Goal: Information Seeking & Learning: Learn about a topic

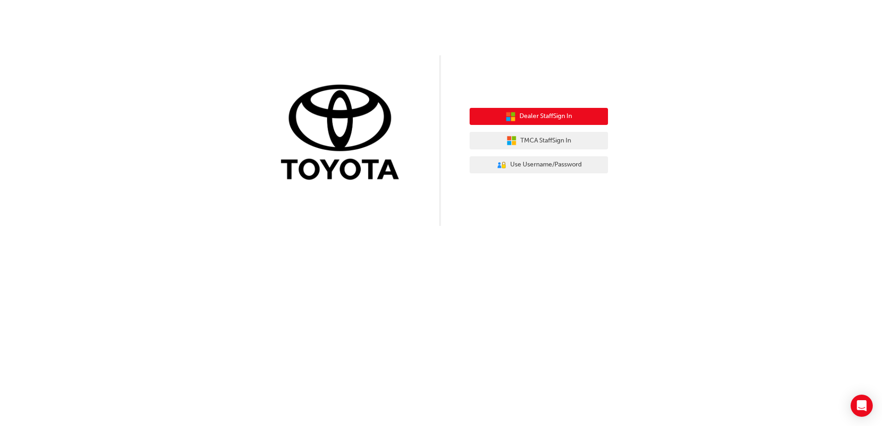
click at [549, 118] on span "Dealer Staff Sign In" at bounding box center [546, 116] width 53 height 11
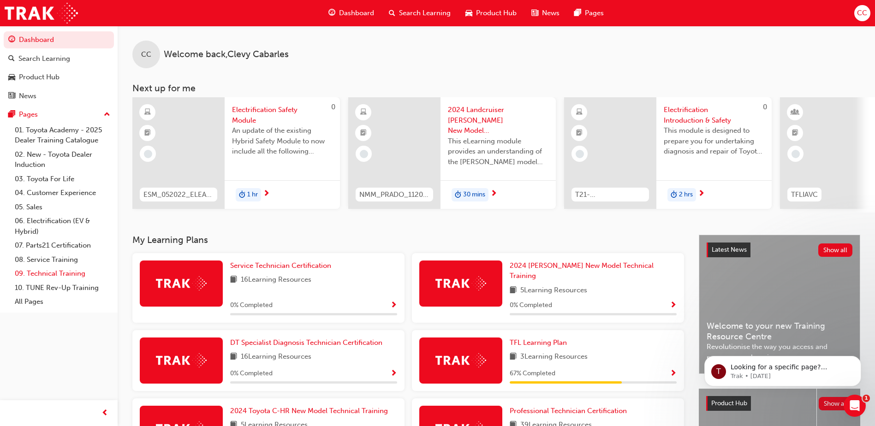
click at [45, 275] on link "09. Technical Training" at bounding box center [62, 274] width 103 height 14
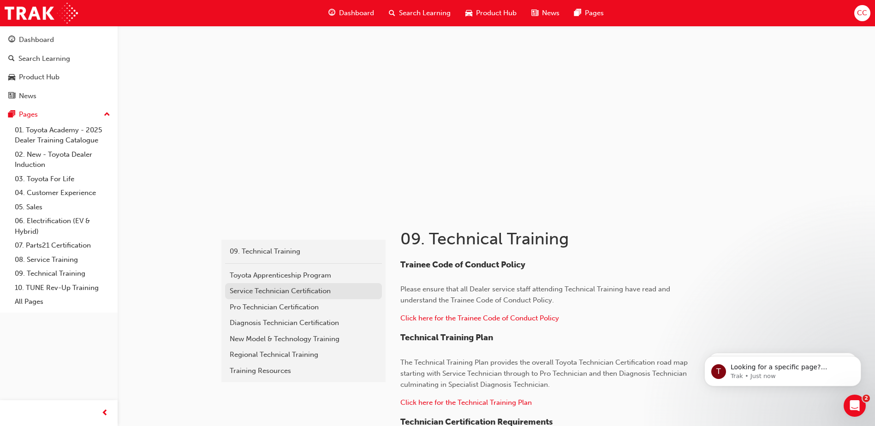
click at [273, 291] on div "Service Technician Certification" at bounding box center [304, 291] width 148 height 11
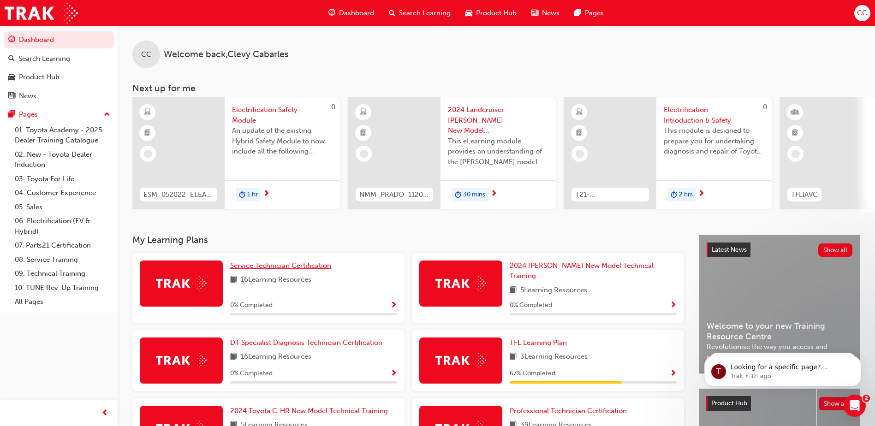
click at [296, 270] on span "Service Technician Certification" at bounding box center [280, 266] width 101 height 8
click at [40, 275] on link "09. Technical Training" at bounding box center [62, 274] width 103 height 14
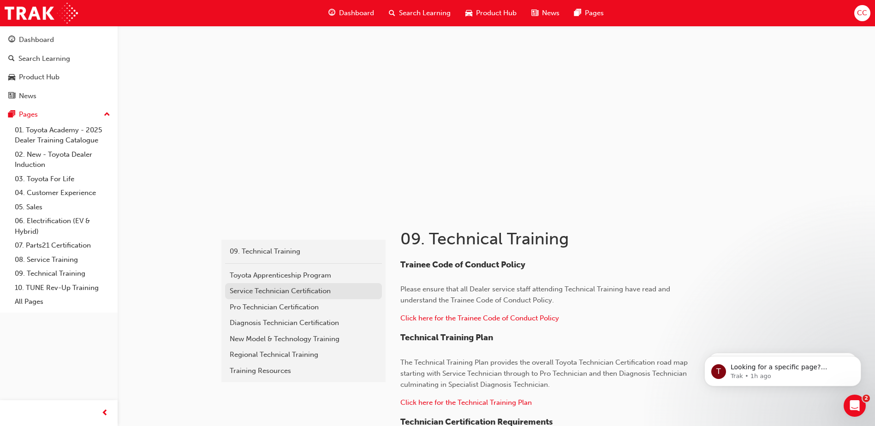
click at [272, 291] on div "Service Technician Certification" at bounding box center [304, 291] width 148 height 11
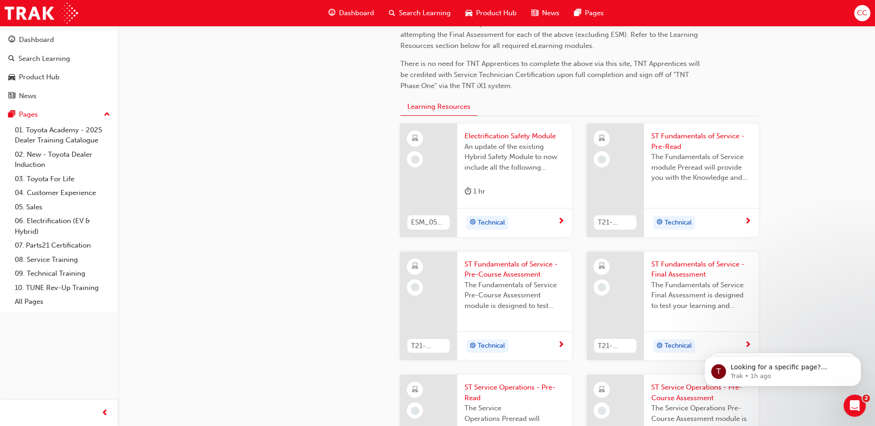
scroll to position [230, 0]
click at [511, 135] on span "Electrification Safety Module" at bounding box center [515, 136] width 100 height 11
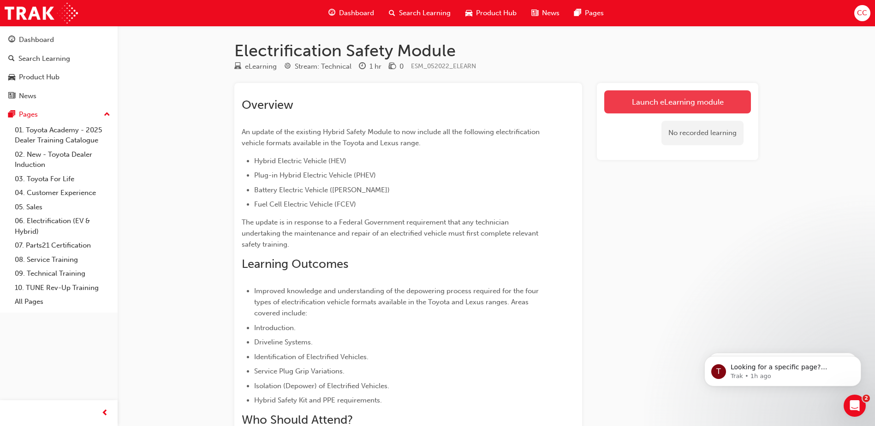
click at [687, 102] on link "Launch eLearning module" at bounding box center [677, 101] width 147 height 23
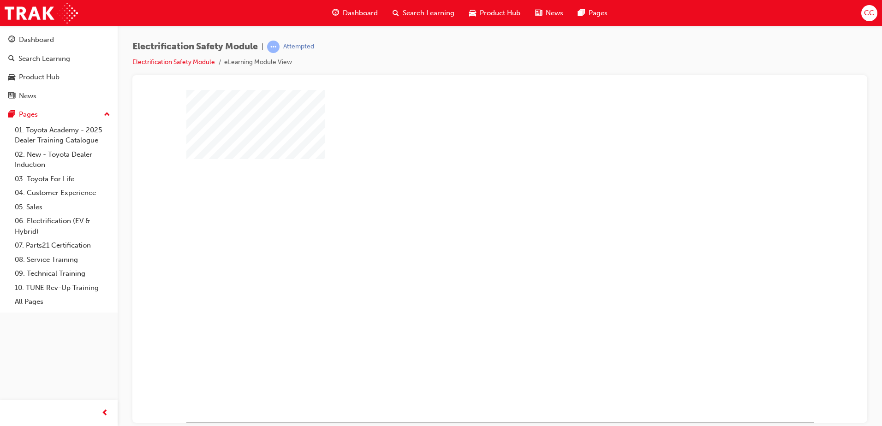
click at [473, 229] on div "play" at bounding box center [473, 229] width 0 height 0
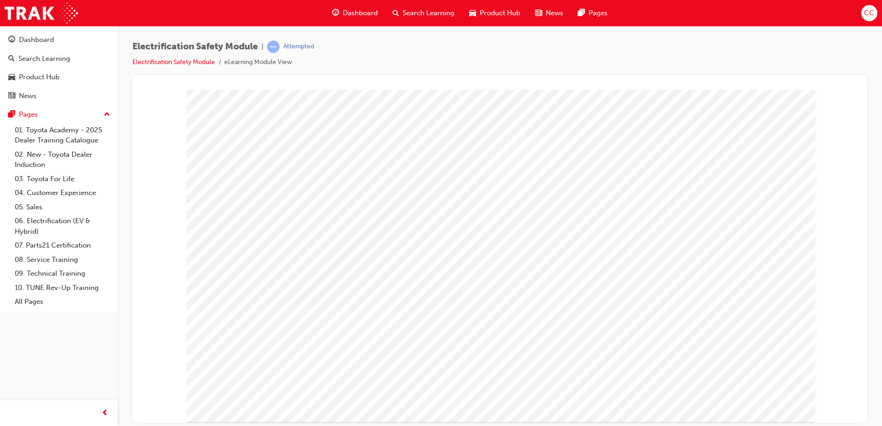
drag, startPoint x: 507, startPoint y: 175, endPoint x: 493, endPoint y: 179, distance: 15.0
